Goal: Task Accomplishment & Management: Complete application form

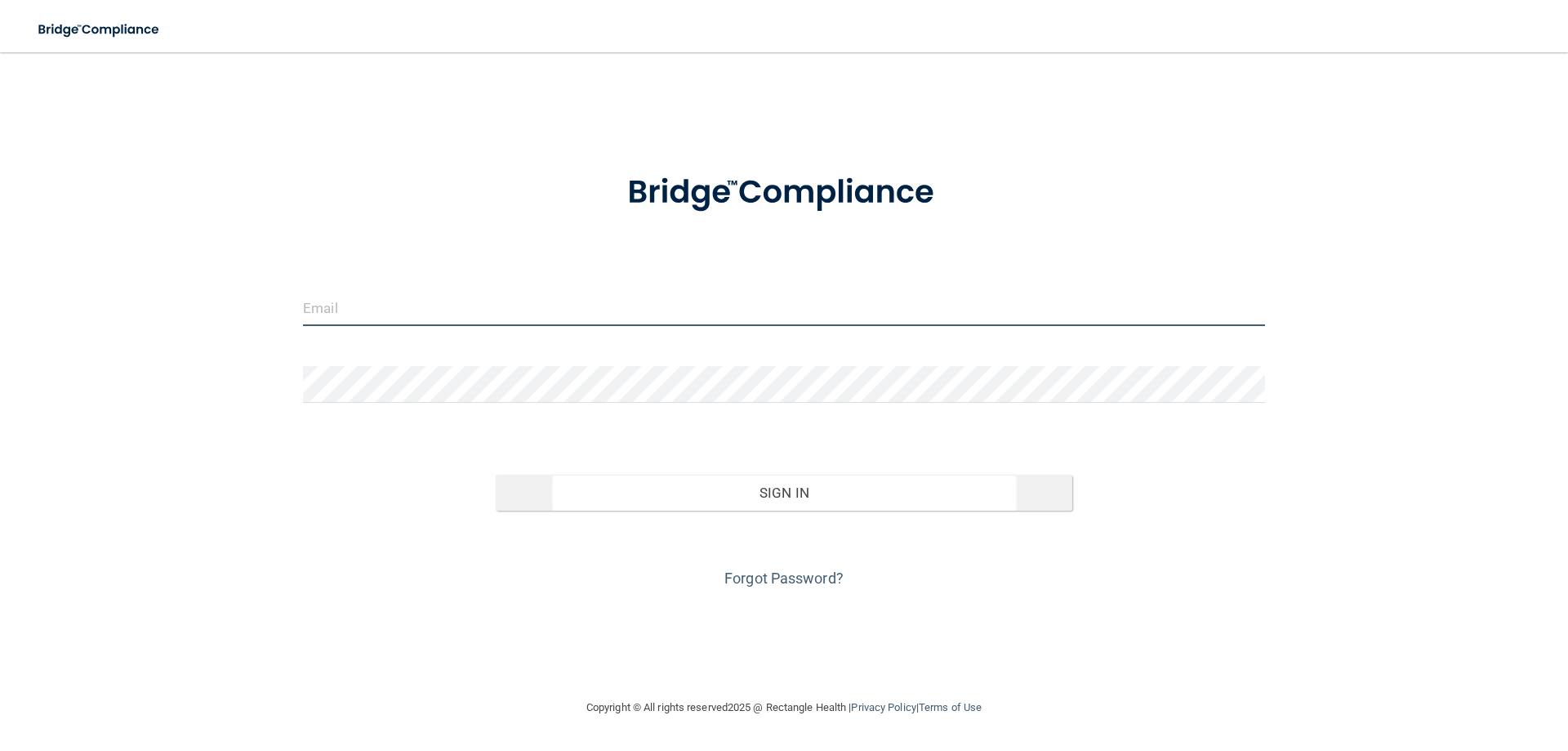
type input "[PERSON_NAME][EMAIL_ADDRESS][DOMAIN_NAME]"
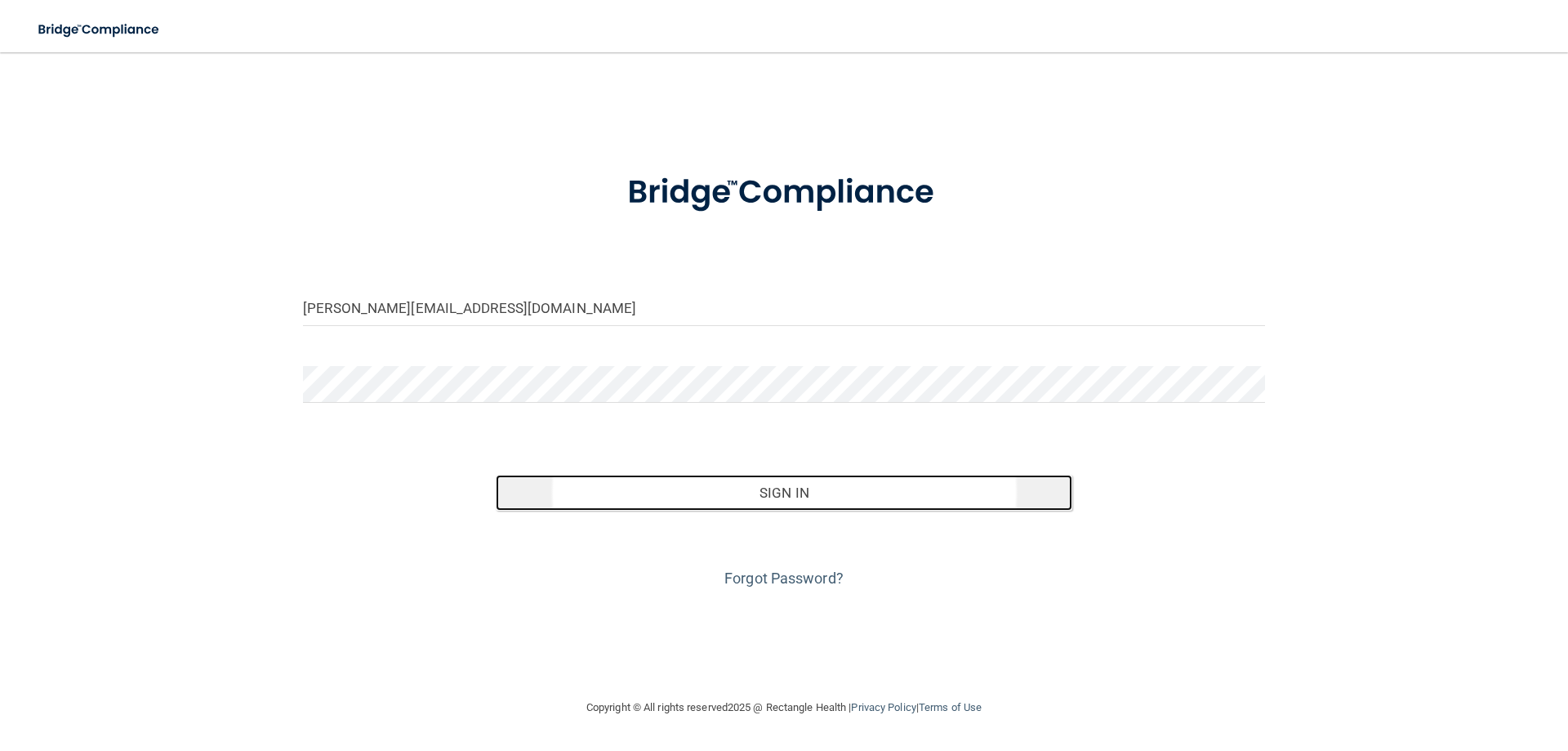
click at [846, 484] on button "Sign In" at bounding box center [784, 492] width 577 height 36
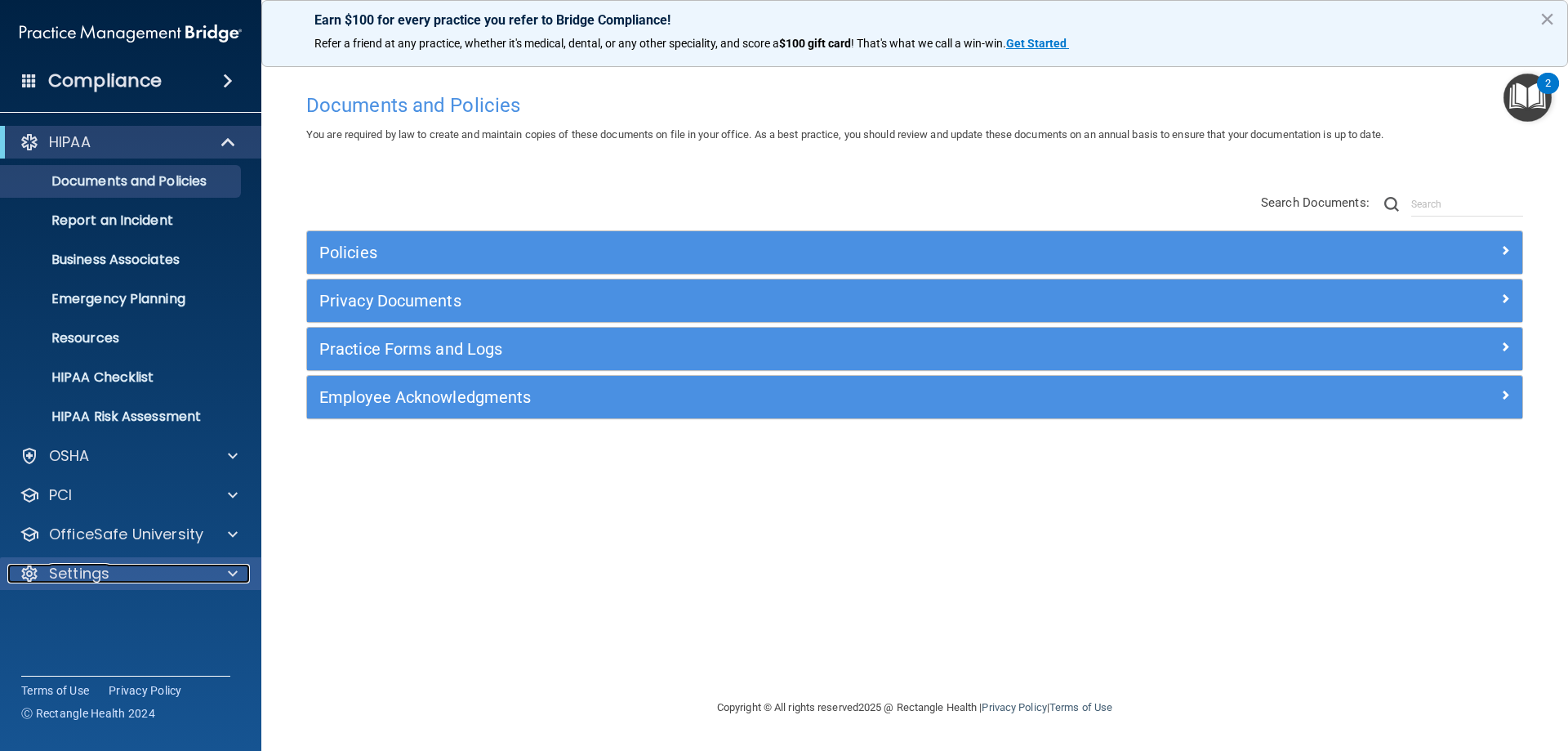
click at [85, 575] on p "Settings" at bounding box center [79, 574] width 61 height 20
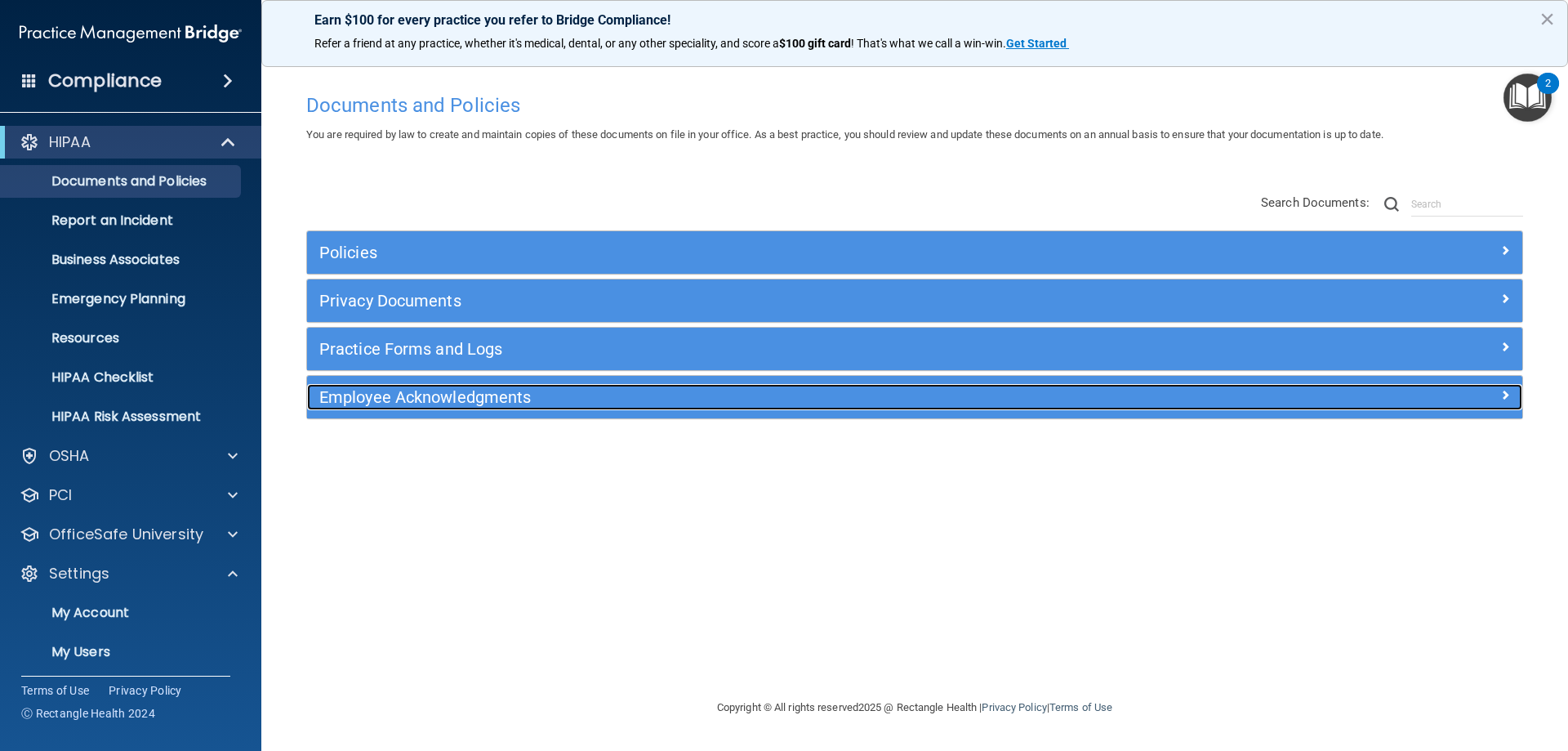
click at [438, 397] on h5 "Employee Acknowledgments" at bounding box center [762, 397] width 887 height 18
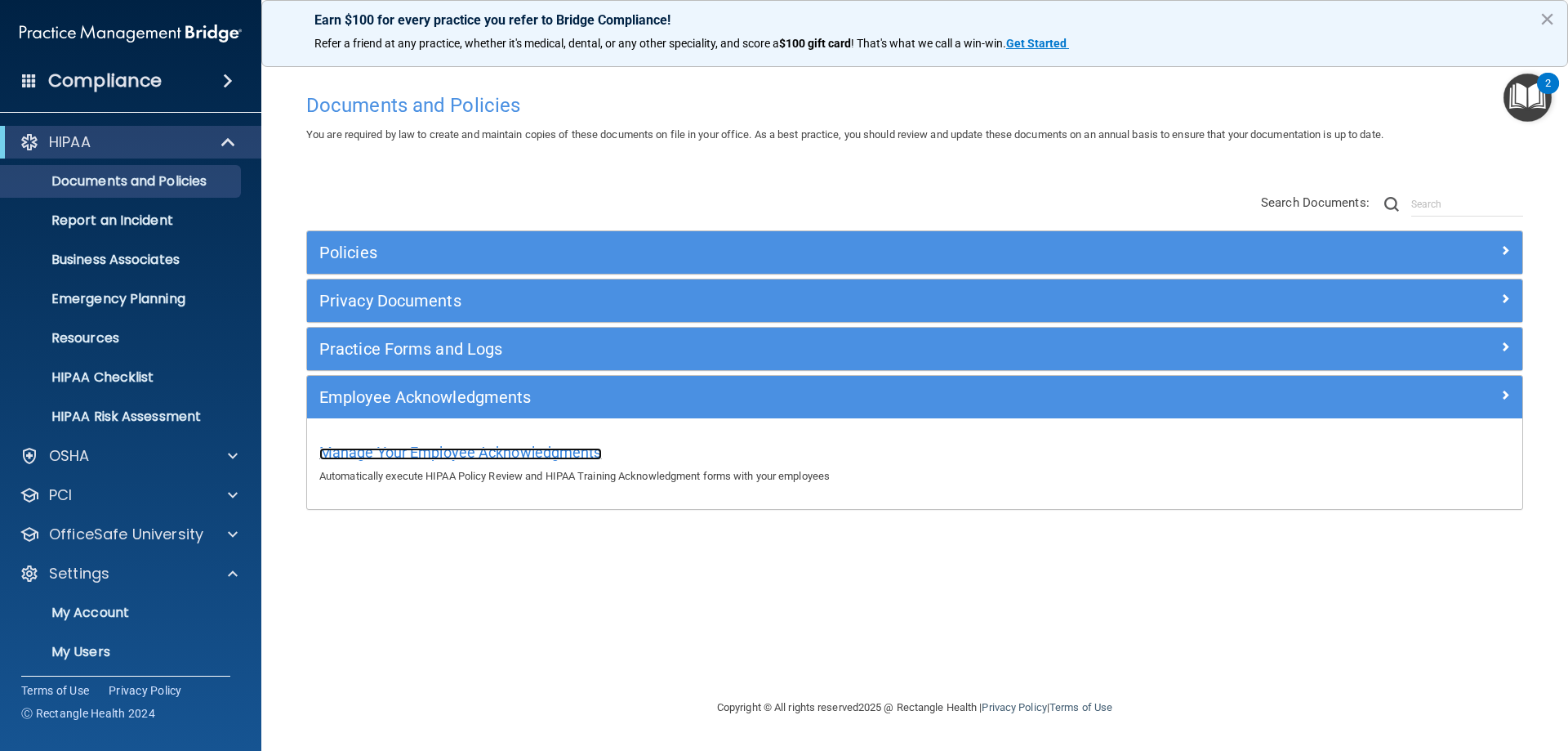
click at [438, 449] on span "Manage Your Employee Acknowledgments" at bounding box center [461, 451] width 282 height 17
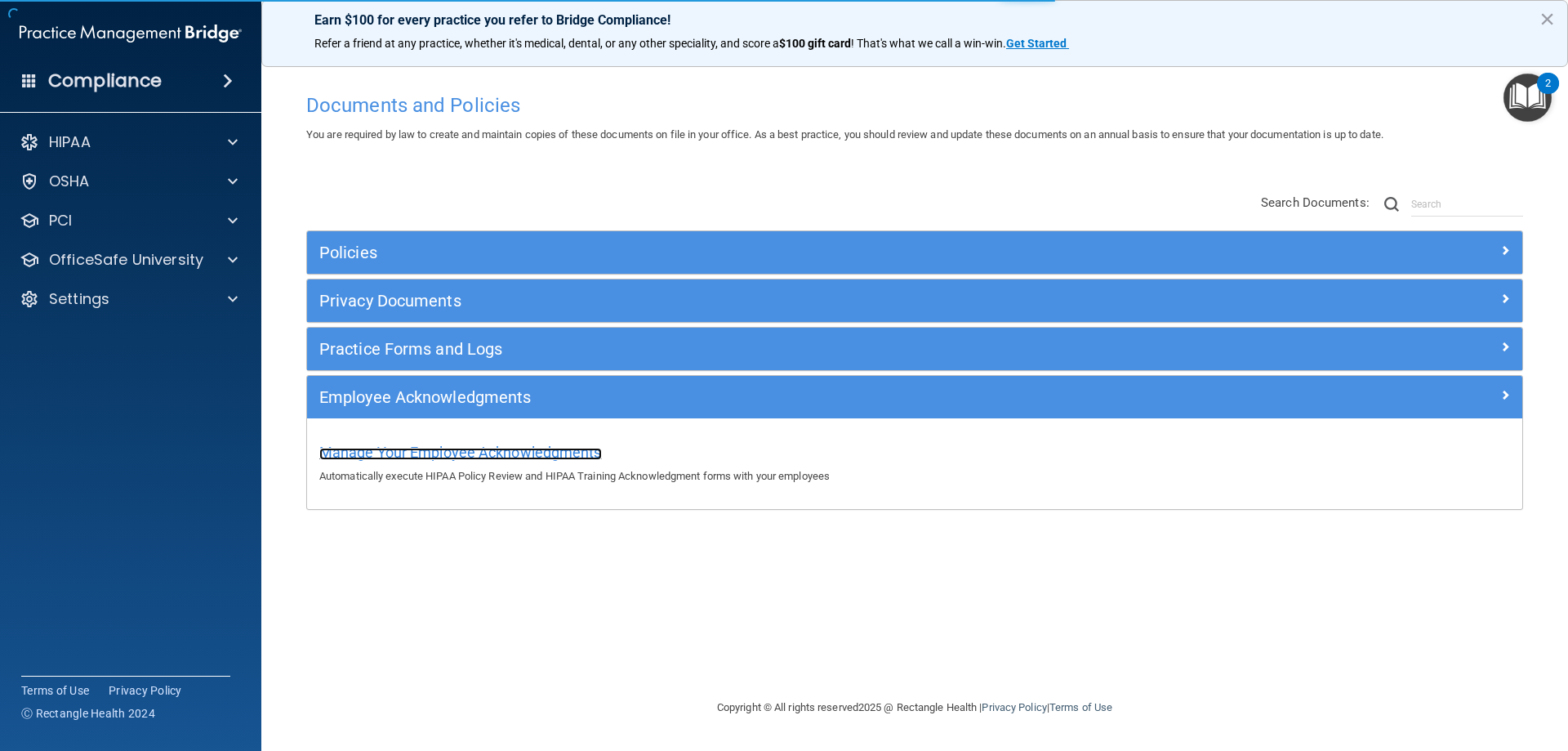
click at [453, 453] on span "Manage Your Employee Acknowledgments" at bounding box center [461, 451] width 282 height 17
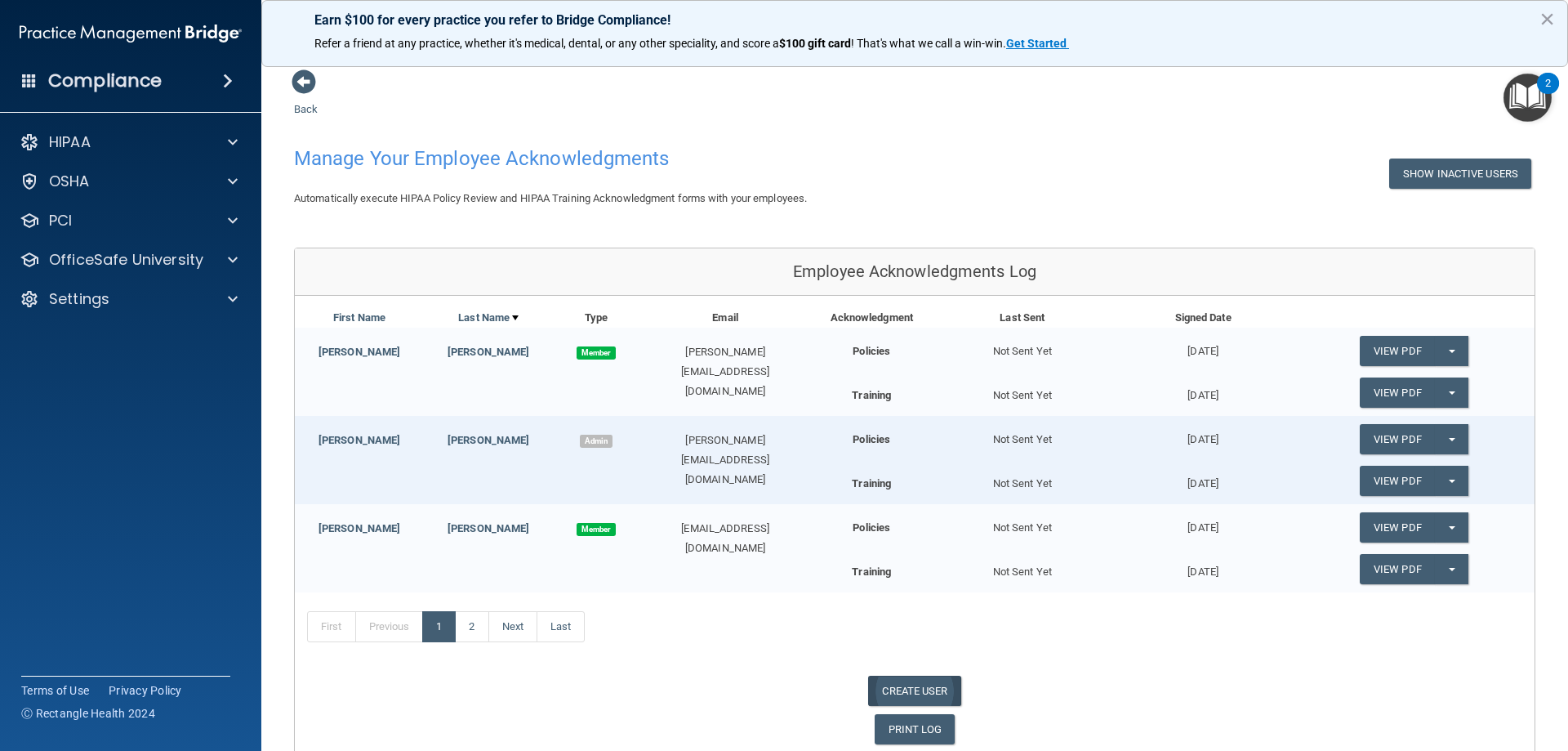
click at [921, 681] on link "CREATE USER" at bounding box center [914, 690] width 92 height 30
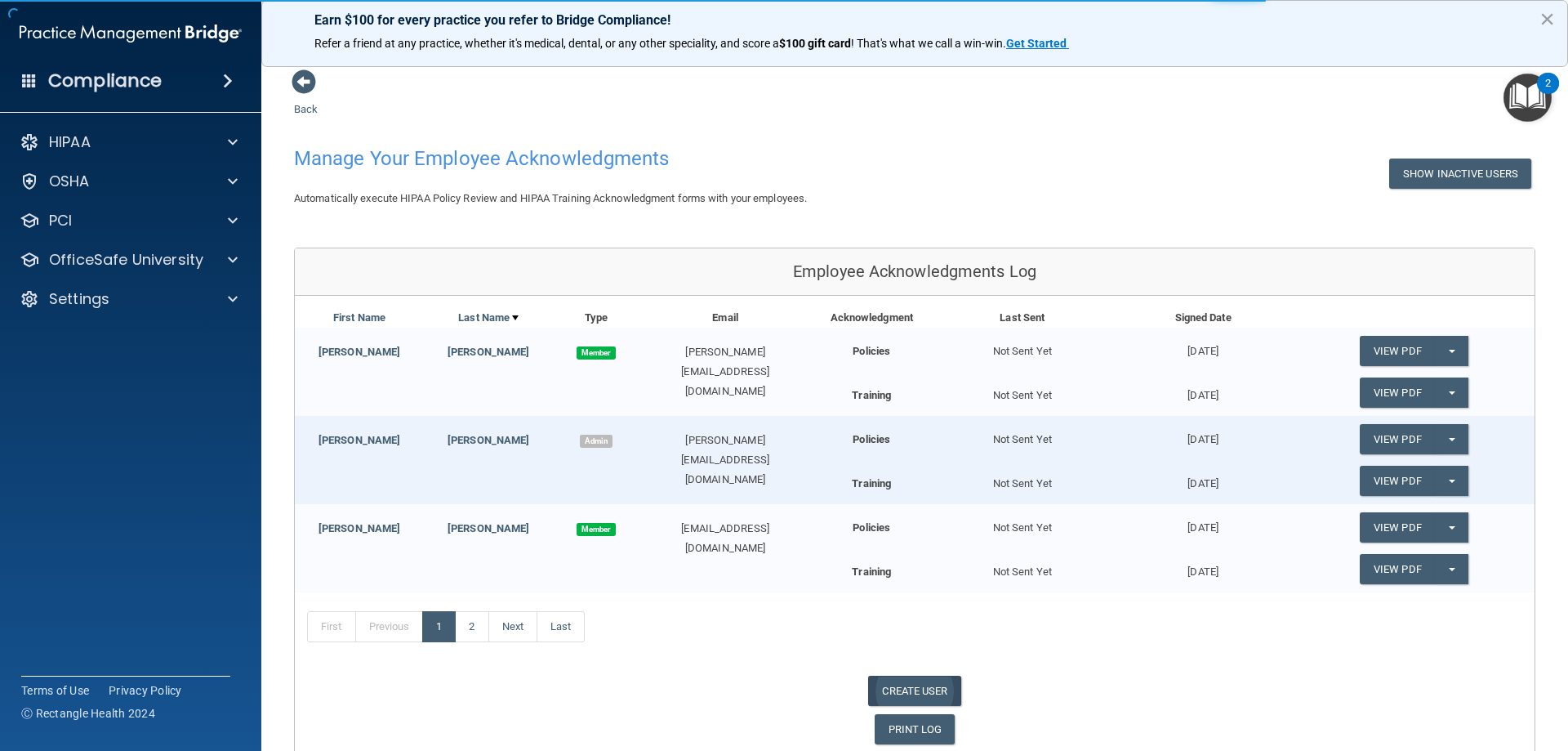
select select "practice_admin"
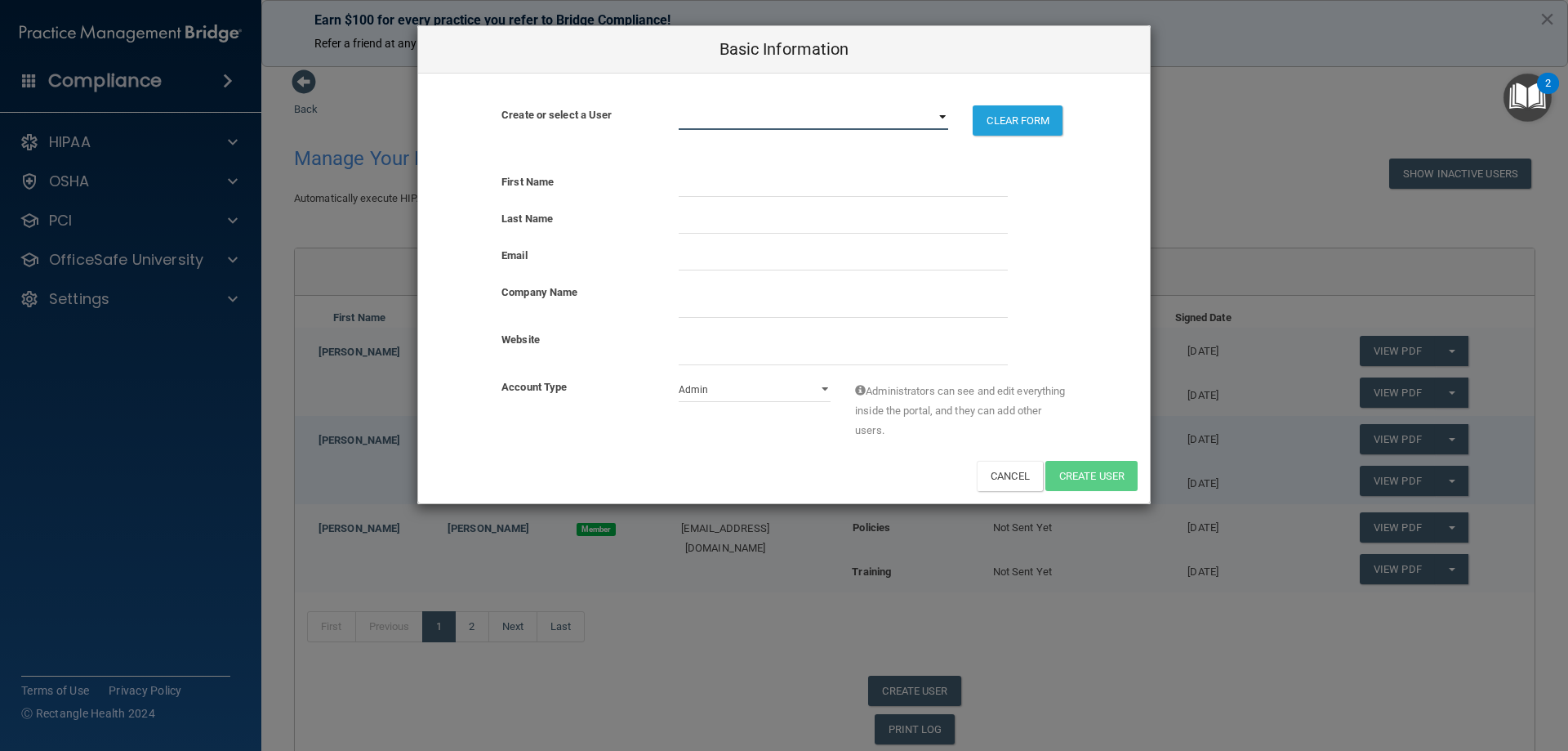
click at [942, 115] on select "[PERSON_NAME][EMAIL_ADDRESS][DOMAIN_NAME] [DOMAIN_NAME][EMAIL_ADDRESS][DOMAIN_N…" at bounding box center [813, 117] width 270 height 25
click at [941, 117] on select "[PERSON_NAME][EMAIL_ADDRESS][DOMAIN_NAME] [DOMAIN_NAME][EMAIL_ADDRESS][DOMAIN_N…" at bounding box center [813, 117] width 270 height 25
click at [712, 184] on input "text" at bounding box center [843, 184] width 329 height 25
type input "[PERSON_NAME]"
click at [741, 220] on input "text" at bounding box center [843, 221] width 329 height 25
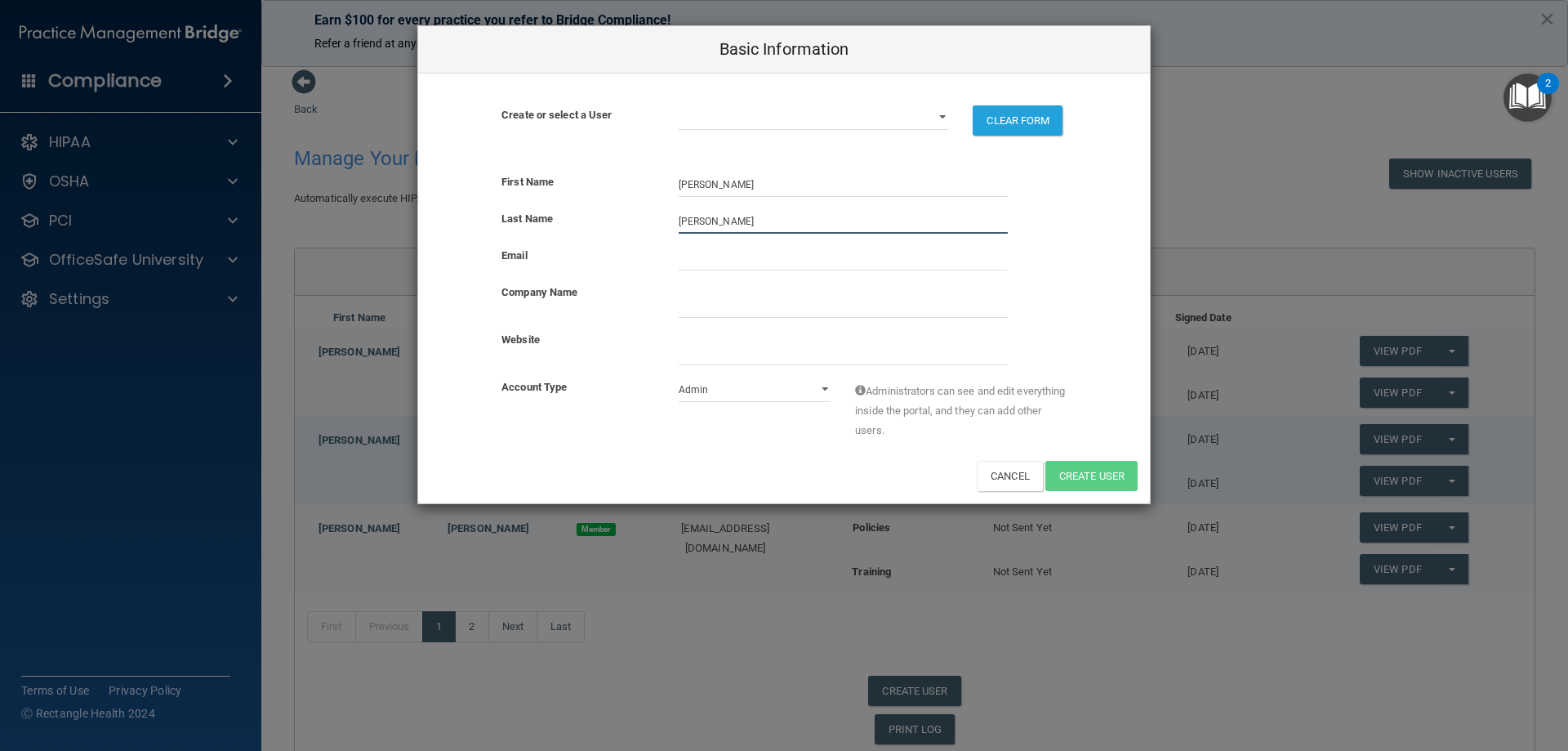
type input "[PERSON_NAME]"
click at [732, 259] on input "email" at bounding box center [843, 258] width 329 height 25
click at [705, 299] on input "company_name" at bounding box center [843, 305] width 329 height 25
click at [799, 306] on input "company_name" at bounding box center [843, 305] width 329 height 25
type input "Sabal Dental Bayarea"
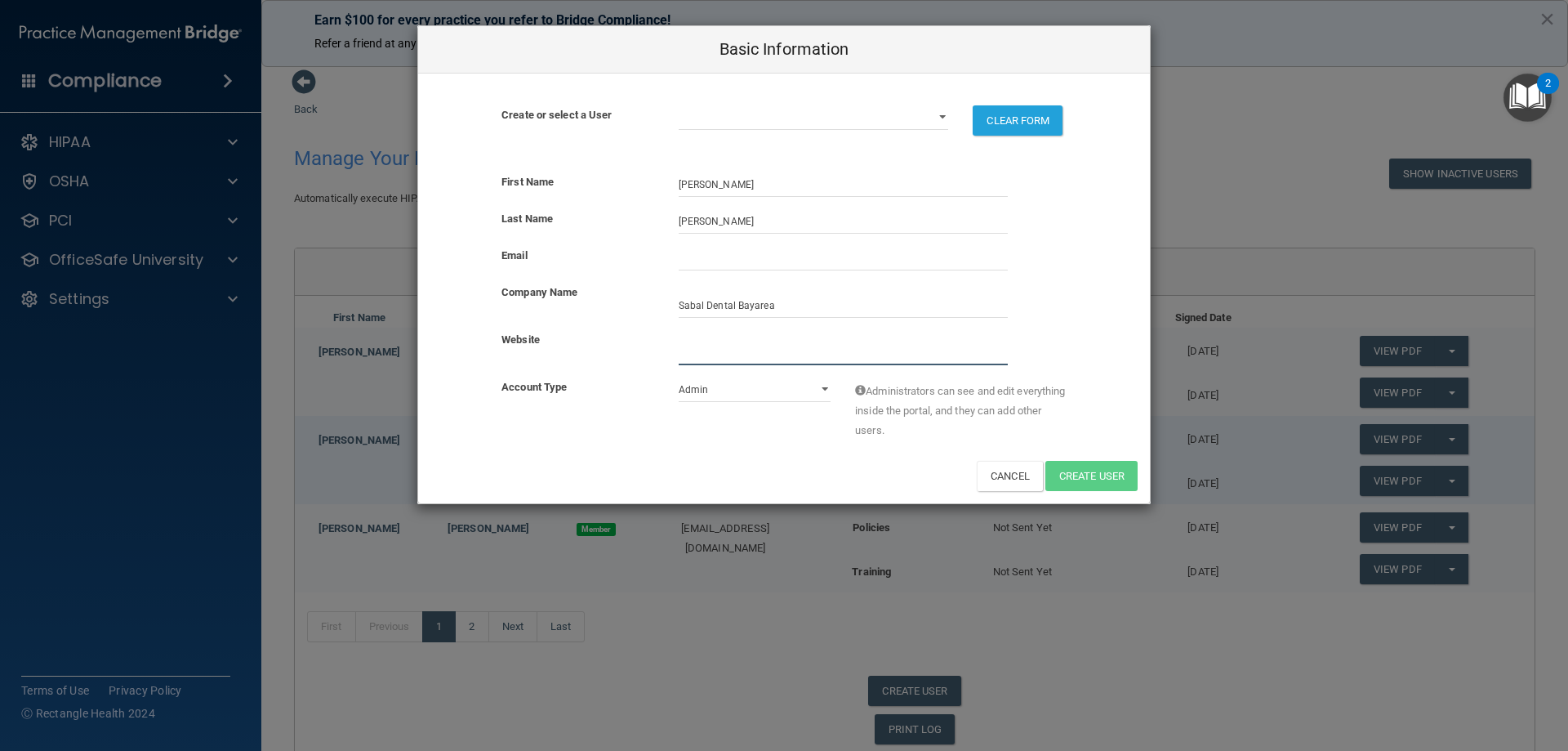
click at [732, 350] on input "website" at bounding box center [843, 352] width 329 height 25
type input "[URL][DOMAIN_NAME]"
click at [758, 387] on select "Admin Member" at bounding box center [755, 389] width 153 height 25
select select "practice_member"
click at [678, 377] on select "Admin Member" at bounding box center [755, 389] width 153 height 25
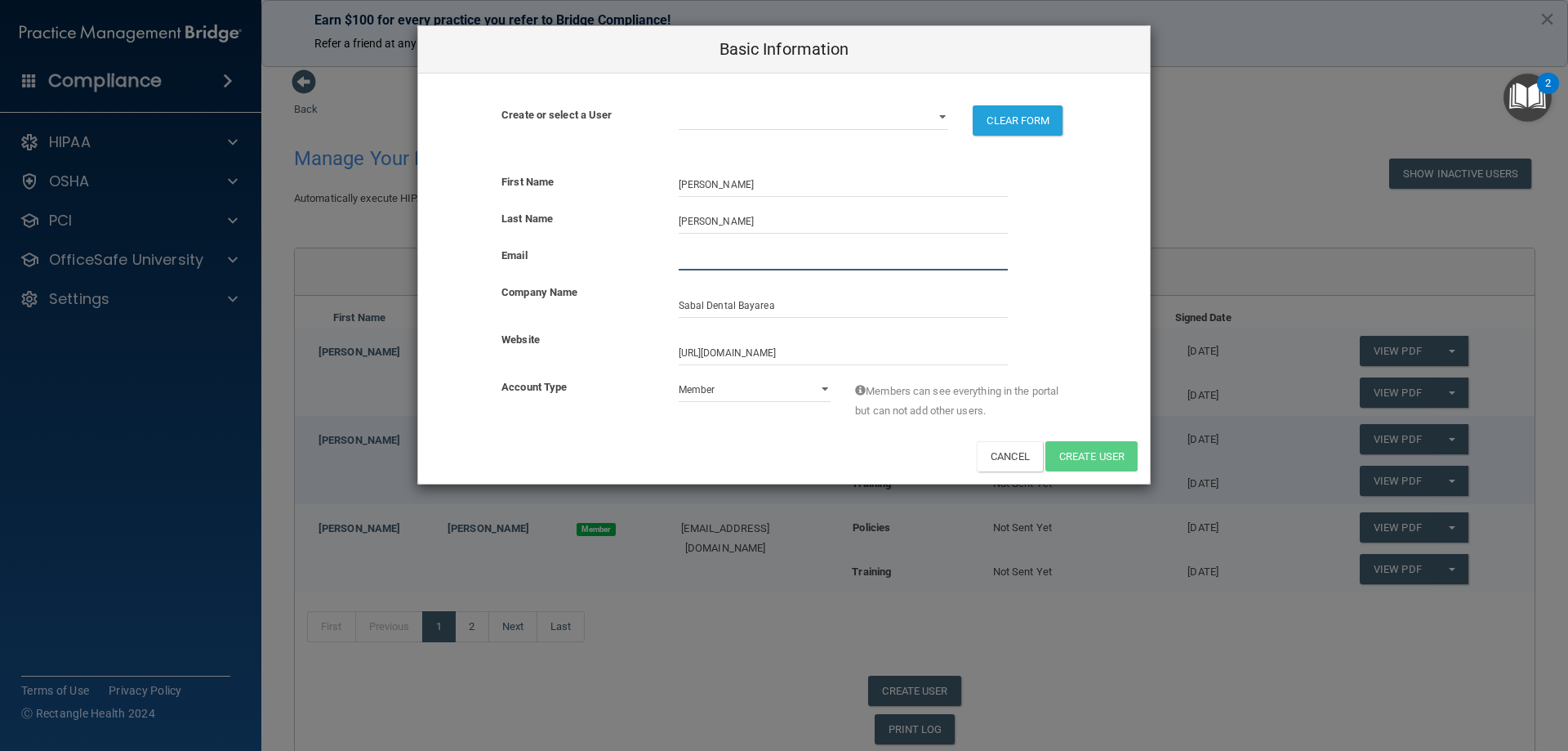
click at [759, 255] on input "email" at bounding box center [843, 258] width 329 height 25
type input "[PERSON_NAME][EMAIL_ADDRESS][DOMAIN_NAME]"
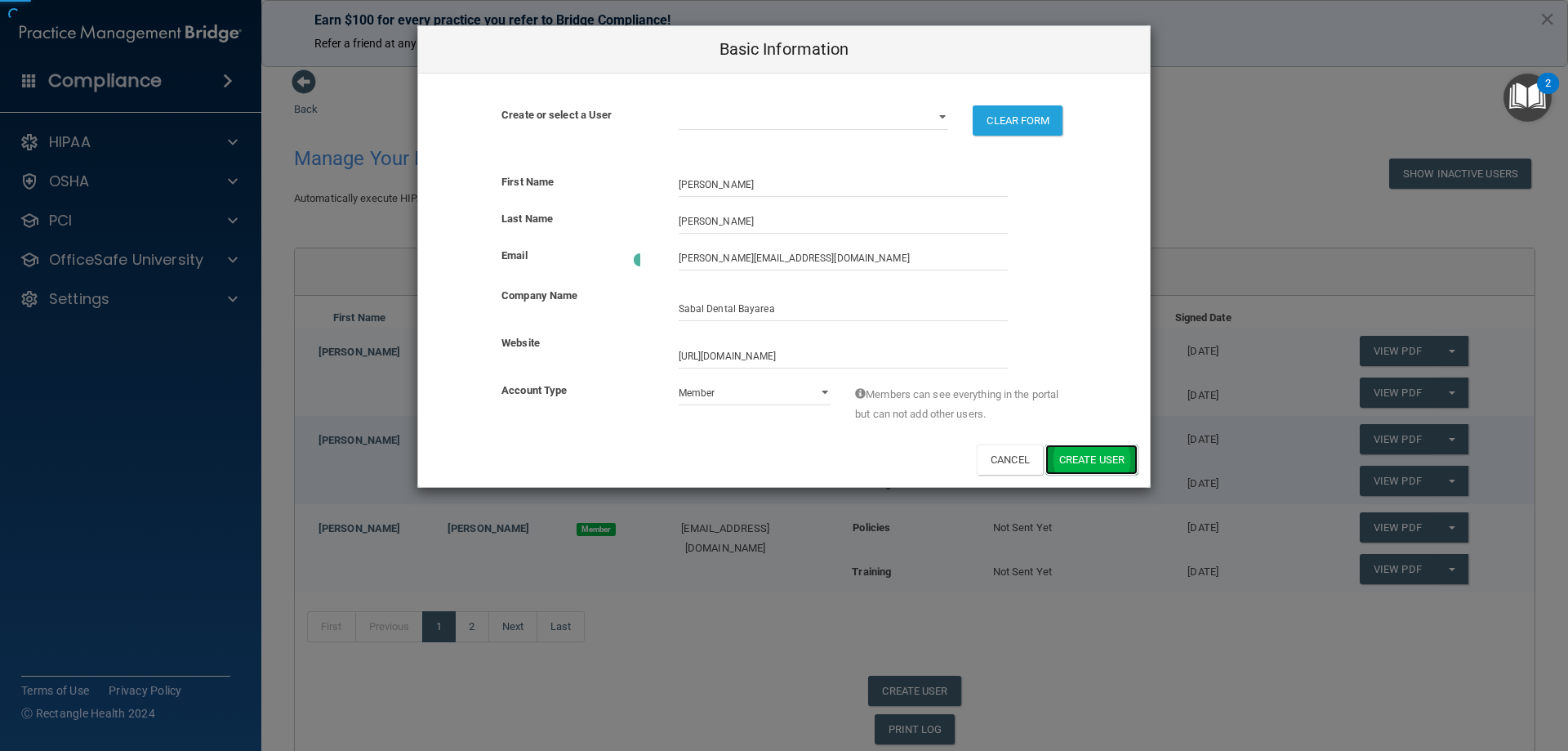
click at [1085, 458] on button "Create User" at bounding box center [1091, 459] width 92 height 30
click at [1397, 13] on div "Basic Information Create or select a User [PERSON_NAME][EMAIL_ADDRESS][DOMAIN_N…" at bounding box center [784, 376] width 1568 height 751
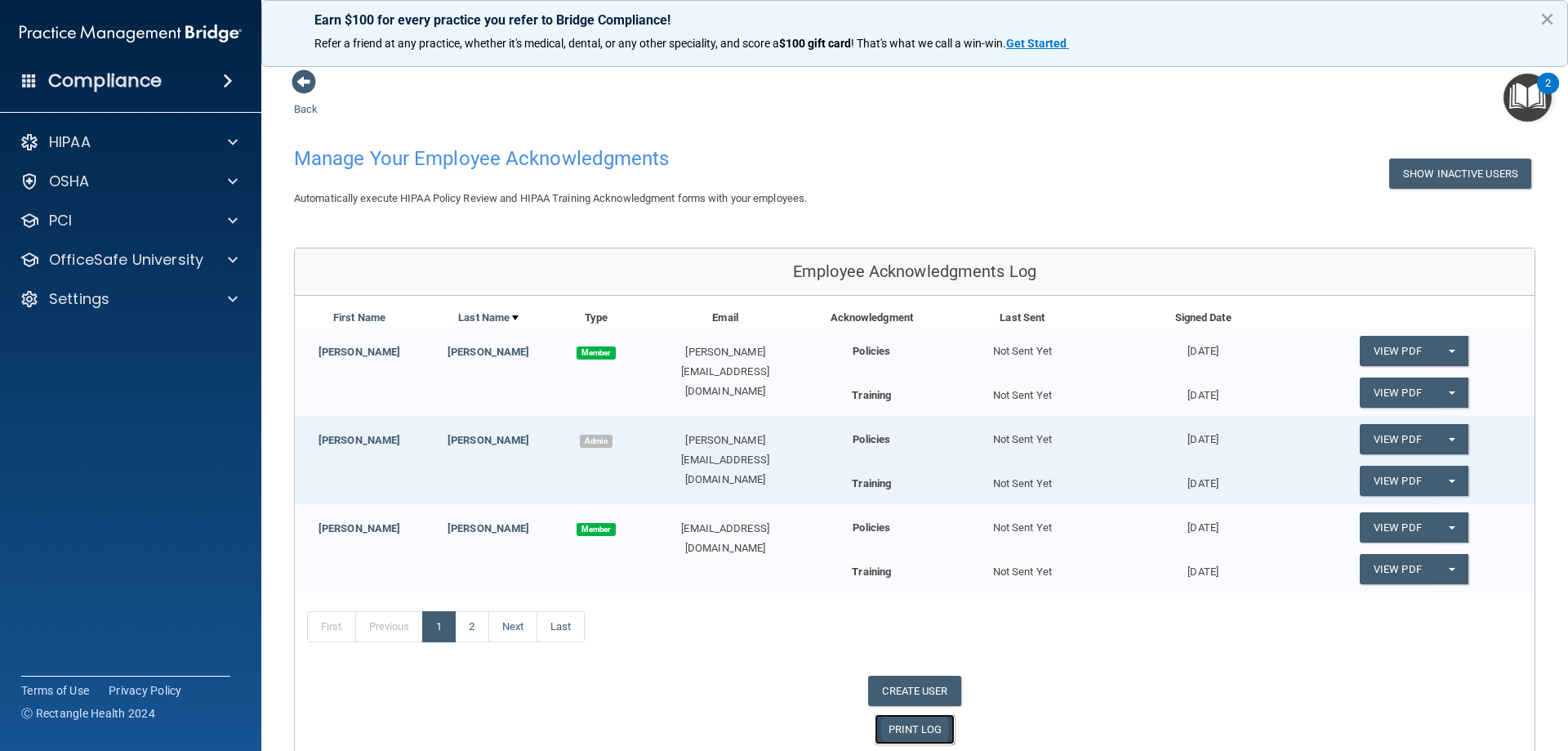
click at [907, 726] on link "PRINT LOG" at bounding box center [914, 728] width 80 height 30
